Goal: Task Accomplishment & Management: Manage account settings

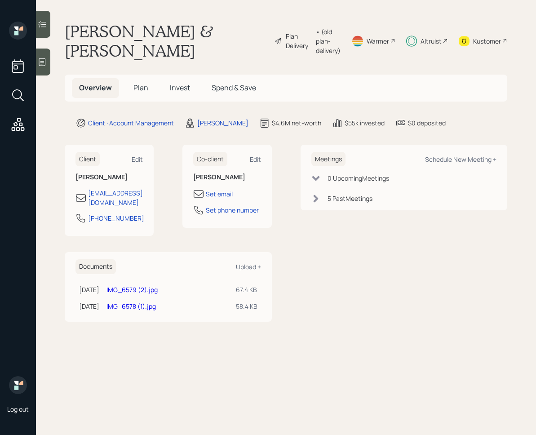
click at [180, 96] on h5 "Invest" at bounding box center [180, 87] width 35 height 19
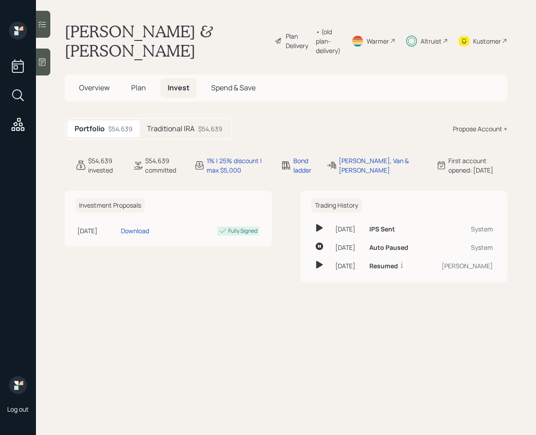
click at [193, 126] on h5 "Traditional IRA" at bounding box center [171, 128] width 48 height 9
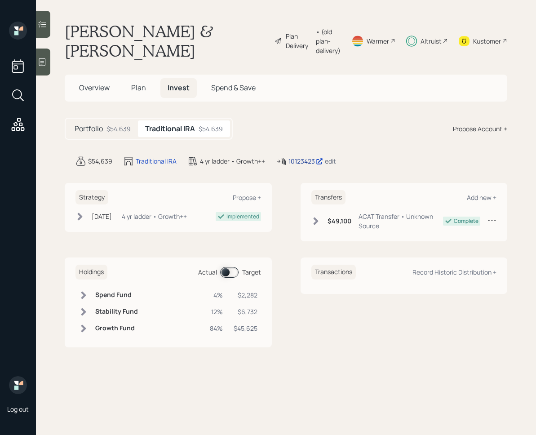
click at [306, 165] on div "10123423" at bounding box center [305, 160] width 35 height 9
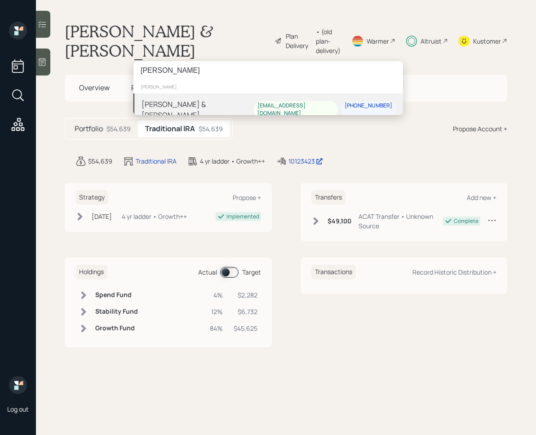
type input "[PERSON_NAME]"
click at [190, 99] on div "[PERSON_NAME] & [PERSON_NAME]" at bounding box center [198, 110] width 112 height 22
